Goal: Find specific page/section: Find specific page/section

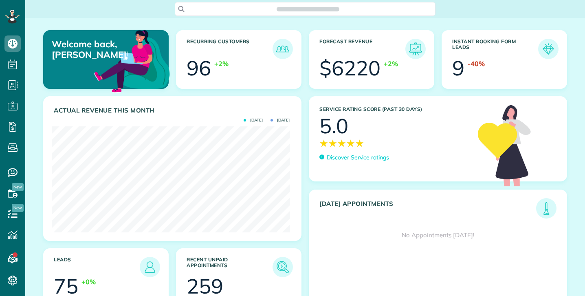
scroll to position [106, 238]
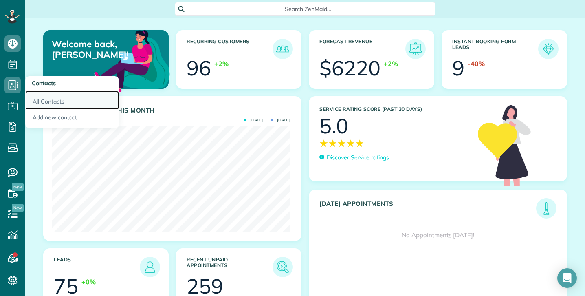
click at [50, 100] on link "All Contacts" at bounding box center [72, 100] width 94 height 19
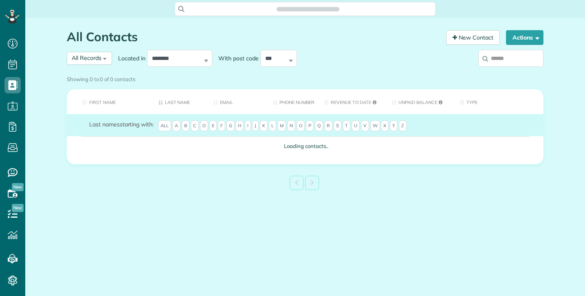
scroll to position [4, 4]
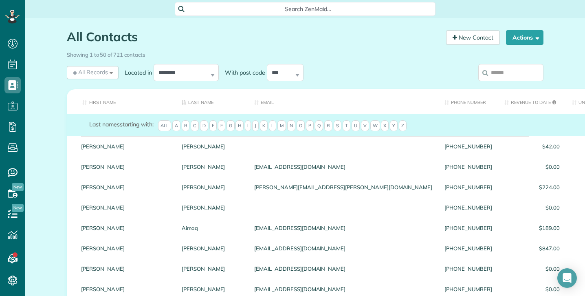
click at [487, 72] on input "search" at bounding box center [510, 72] width 65 height 17
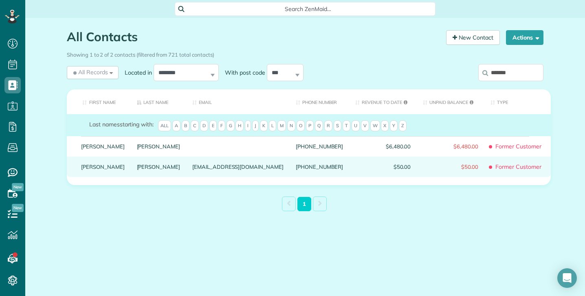
type input "*******"
click at [132, 171] on div "McCall" at bounding box center [159, 166] width 56 height 20
click at [90, 169] on link "Marlene" at bounding box center [103, 167] width 44 height 6
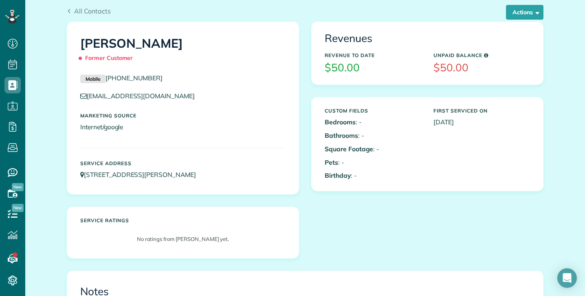
scroll to position [28, 0]
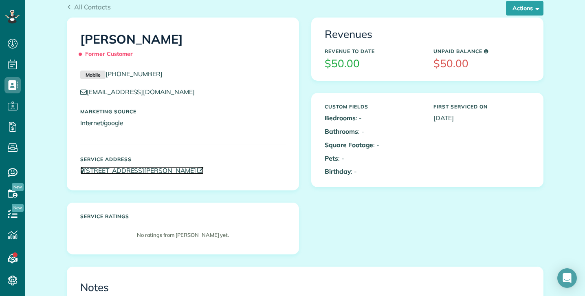
click at [85, 168] on link "2980 Sarah Court Thousand Oaks CA 91320" at bounding box center [141, 170] width 123 height 8
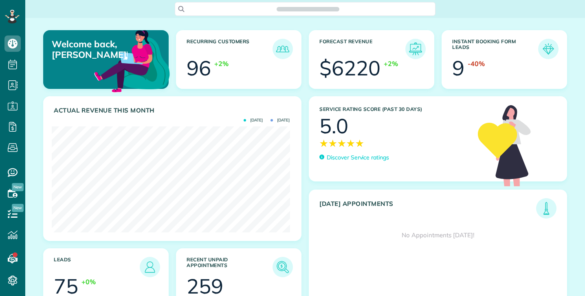
scroll to position [106, 238]
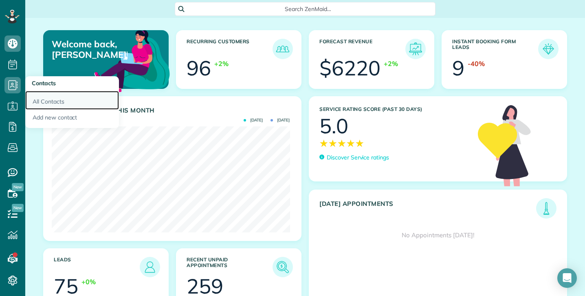
click at [43, 102] on link "All Contacts" at bounding box center [72, 100] width 94 height 19
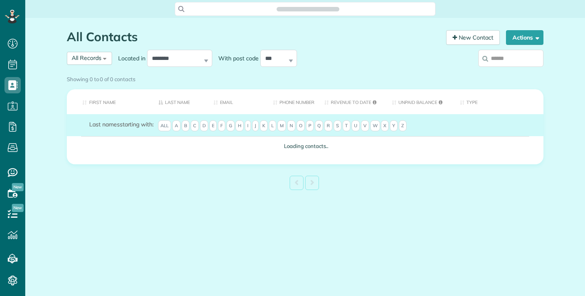
scroll to position [4, 4]
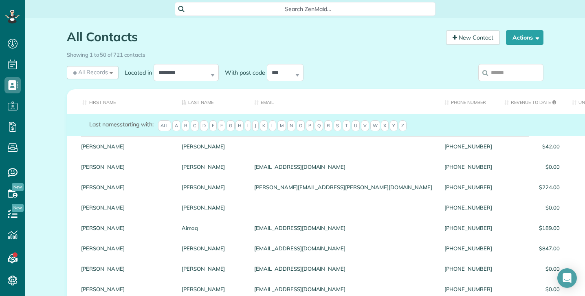
click at [494, 75] on input "search" at bounding box center [510, 72] width 65 height 17
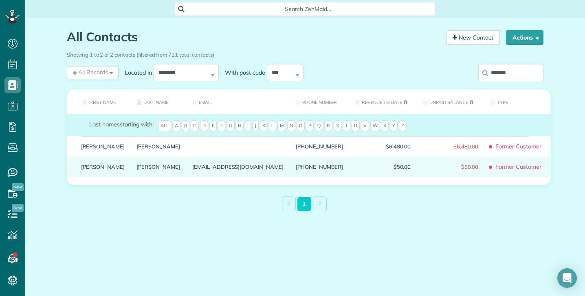
type input "*******"
click at [137, 169] on link "McCall" at bounding box center [159, 167] width 44 height 6
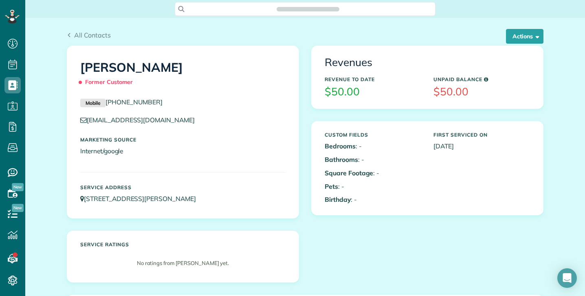
scroll to position [4, 4]
